Goal: Task Accomplishment & Management: Manage account settings

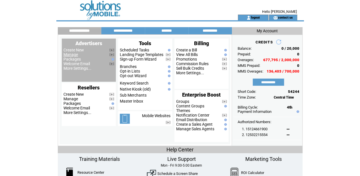
click at [68, 55] on link "Manage" at bounding box center [71, 54] width 15 height 5
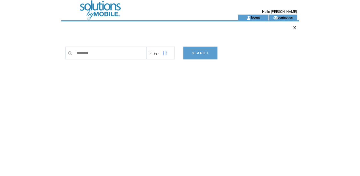
type input "*********"
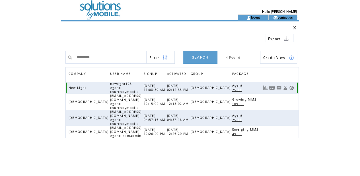
click at [293, 85] on link at bounding box center [291, 87] width 5 height 5
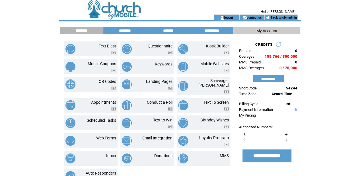
click at [229, 16] on link "logout" at bounding box center [229, 17] width 9 height 4
